Goal: Find specific page/section: Find specific page/section

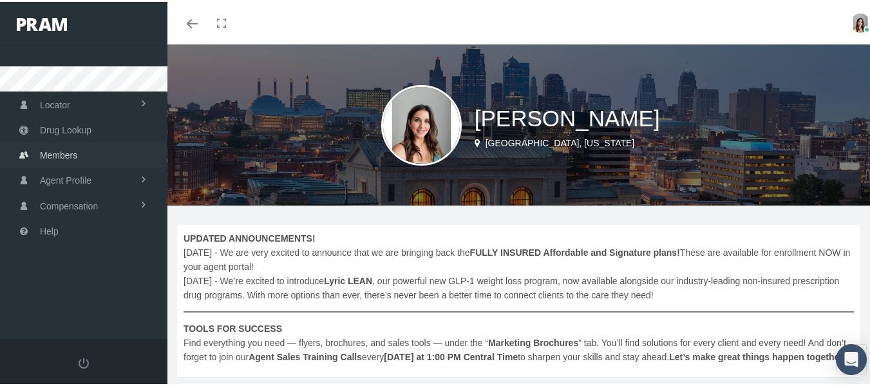
click at [74, 155] on span "Members" at bounding box center [58, 153] width 37 height 24
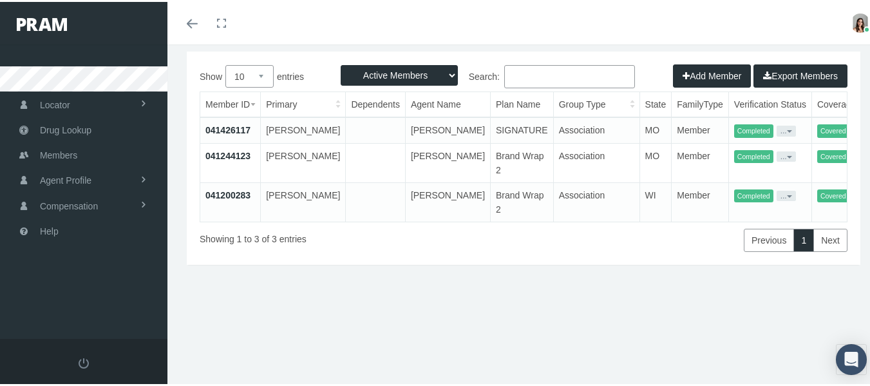
scroll to position [1, 0]
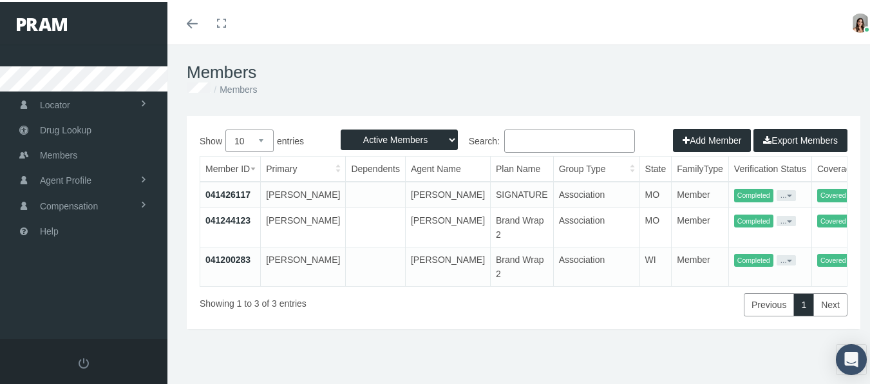
click at [537, 134] on input "Search:" at bounding box center [569, 139] width 131 height 23
type input "j"
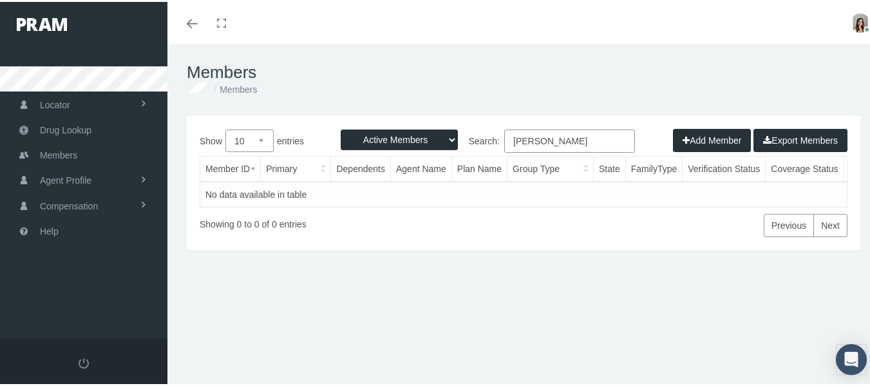
type input "huston"
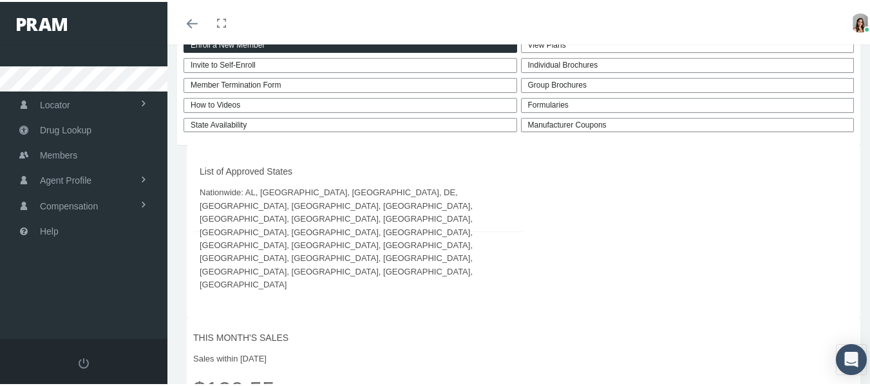
scroll to position [322, 0]
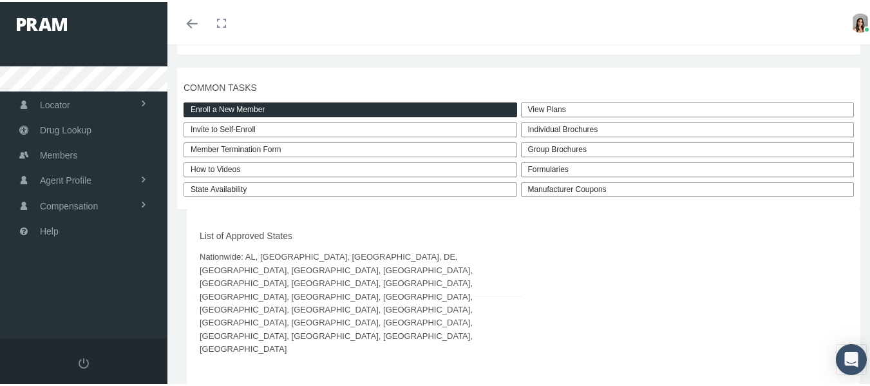
click at [541, 115] on link "View Plans" at bounding box center [688, 107] width 334 height 15
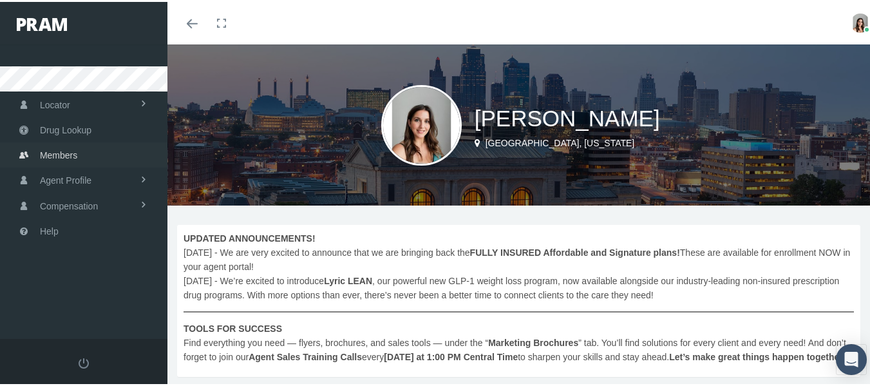
click at [61, 159] on span "Members" at bounding box center [58, 153] width 37 height 24
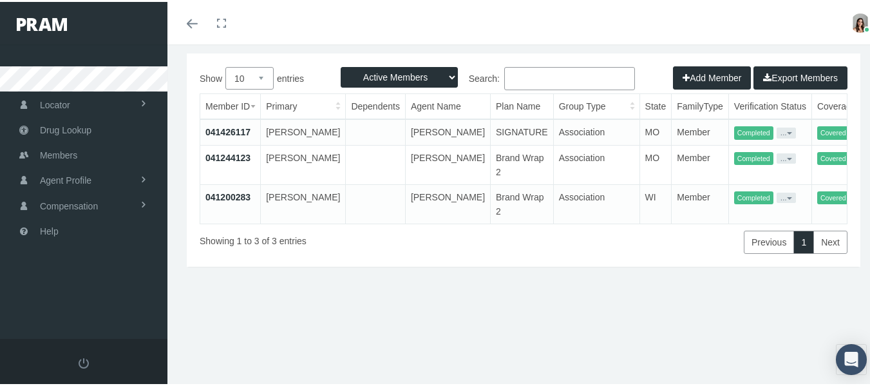
scroll to position [64, 0]
